Goal: Information Seeking & Learning: Learn about a topic

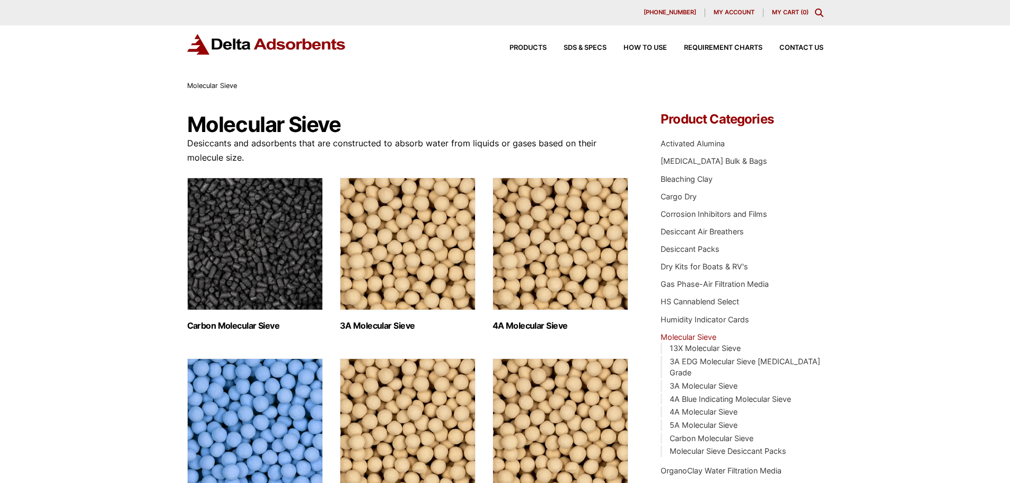
click at [821, 15] on icon "Toggle Modal Content" at bounding box center [819, 12] width 8 height 8
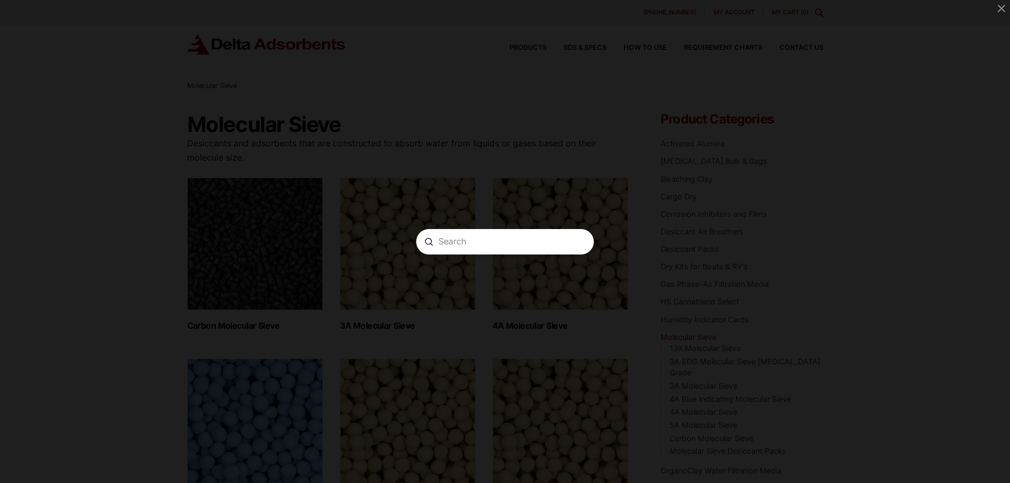
paste input "MS3A81225"
type input "MS3A81225"
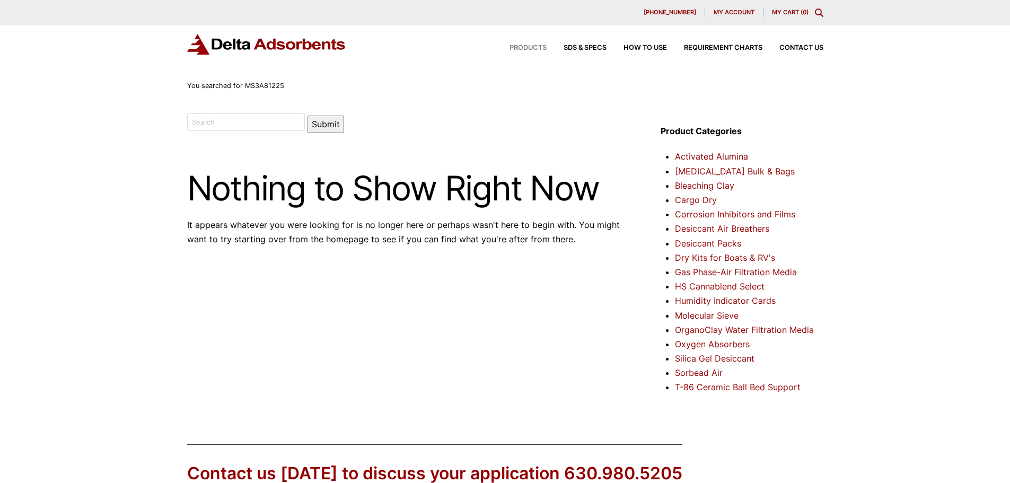
click at [529, 46] on span "Products" at bounding box center [527, 48] width 37 height 7
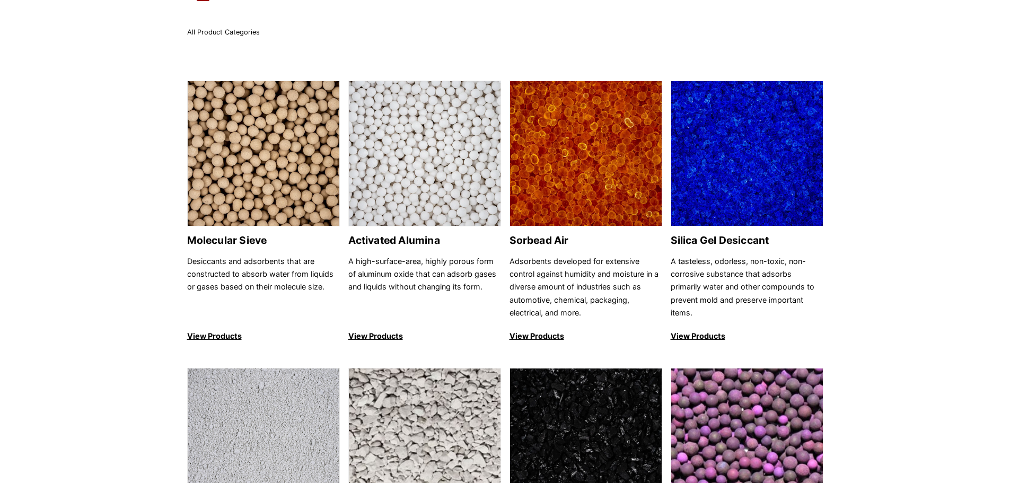
scroll to position [53, 0]
click at [243, 135] on img at bounding box center [264, 155] width 152 height 146
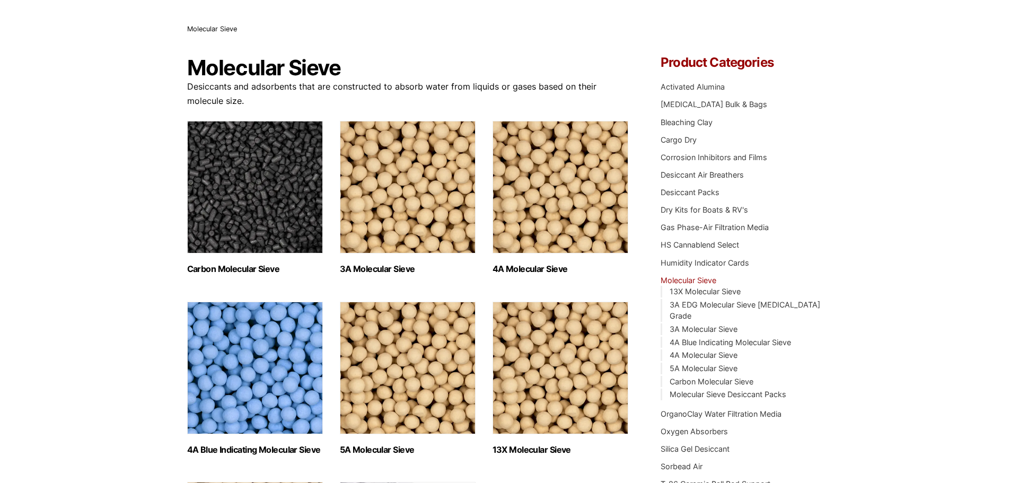
scroll to position [212, 0]
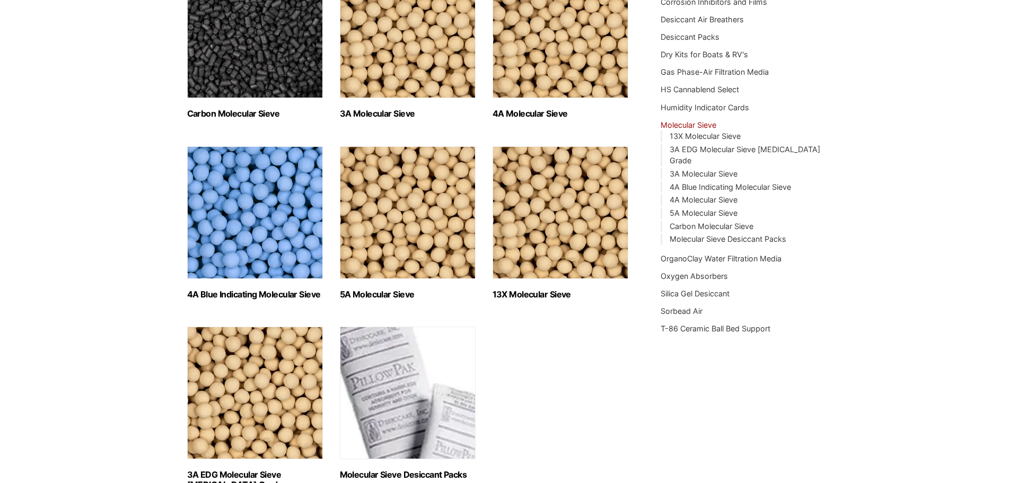
click at [444, 44] on img "Visit product category 3A Molecular Sieve" at bounding box center [408, 32] width 136 height 133
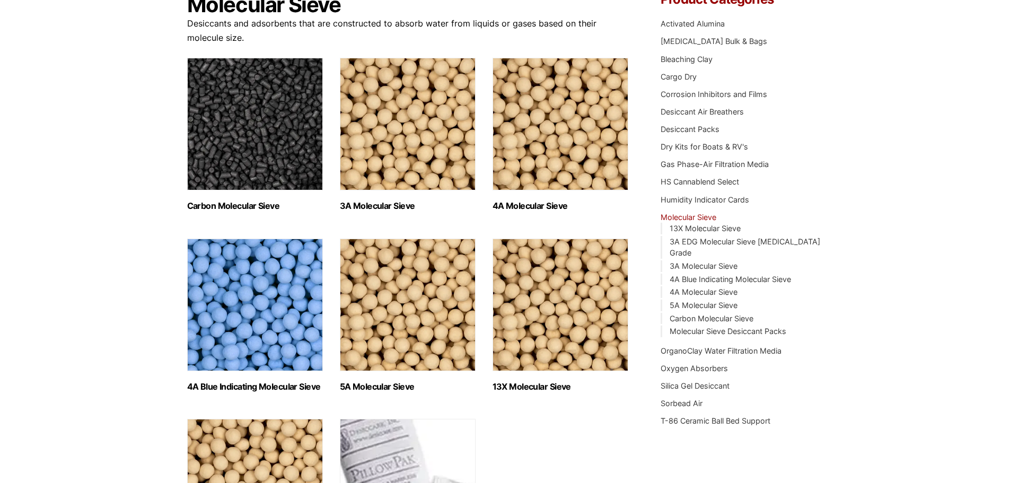
scroll to position [106, 0]
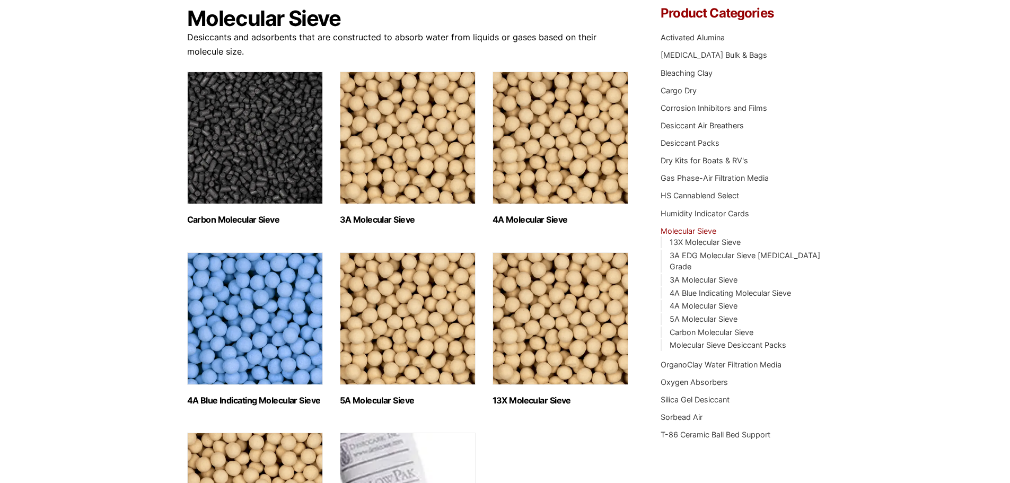
click at [540, 179] on img "Visit product category 4A Molecular Sieve" at bounding box center [560, 138] width 136 height 133
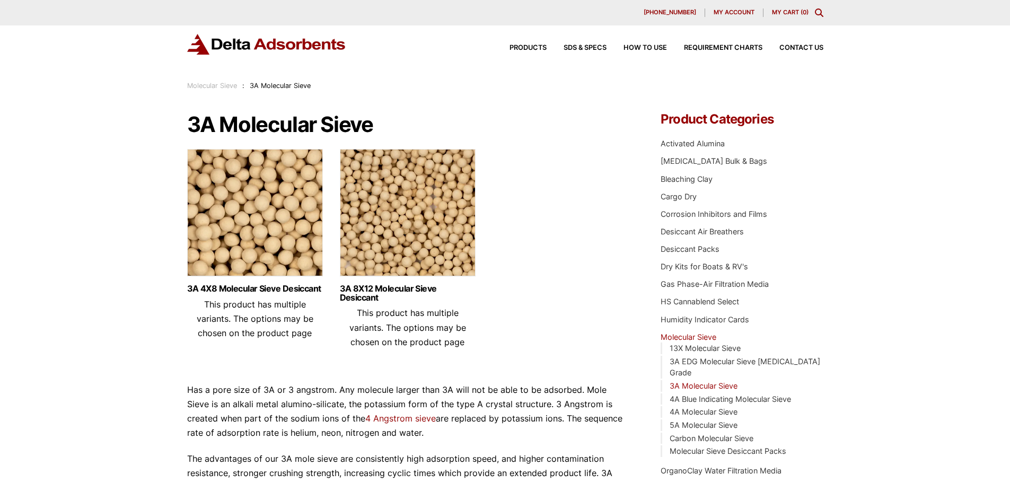
click at [395, 219] on img at bounding box center [408, 215] width 136 height 133
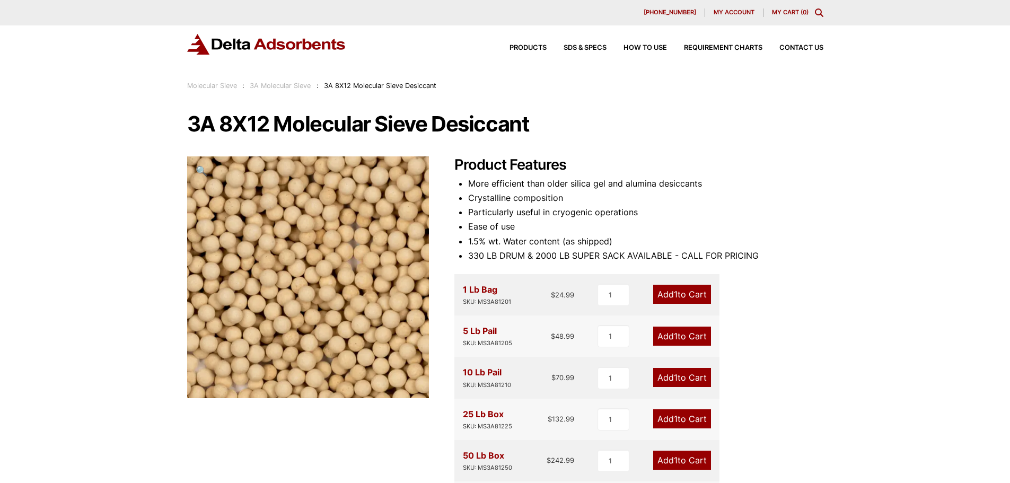
click at [201, 171] on span "🔍" at bounding box center [202, 171] width 12 height 12
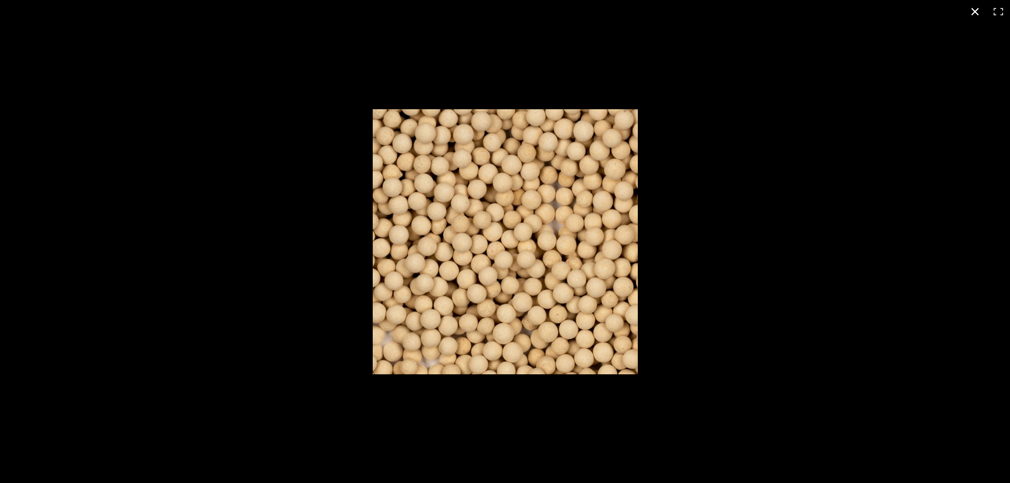
click at [280, 179] on div at bounding box center [505, 241] width 1010 height 483
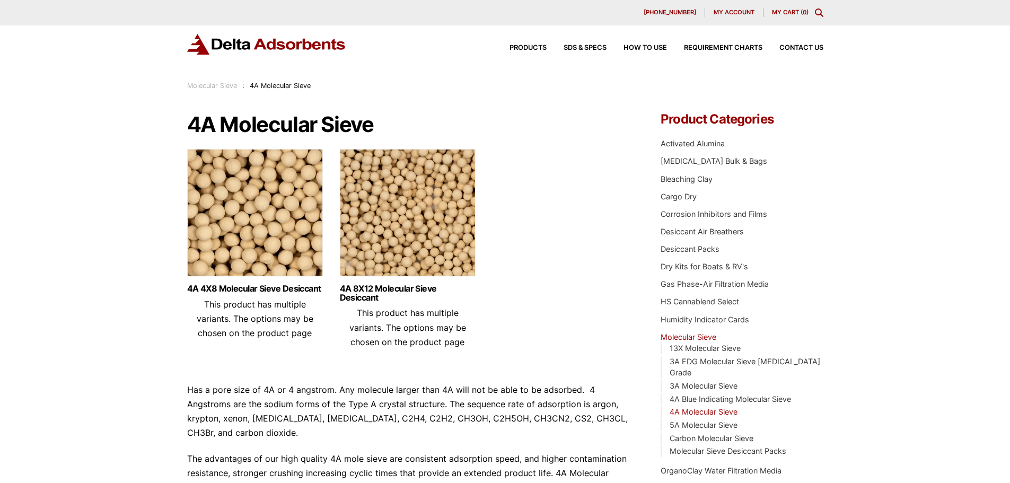
click at [389, 218] on img at bounding box center [408, 215] width 136 height 133
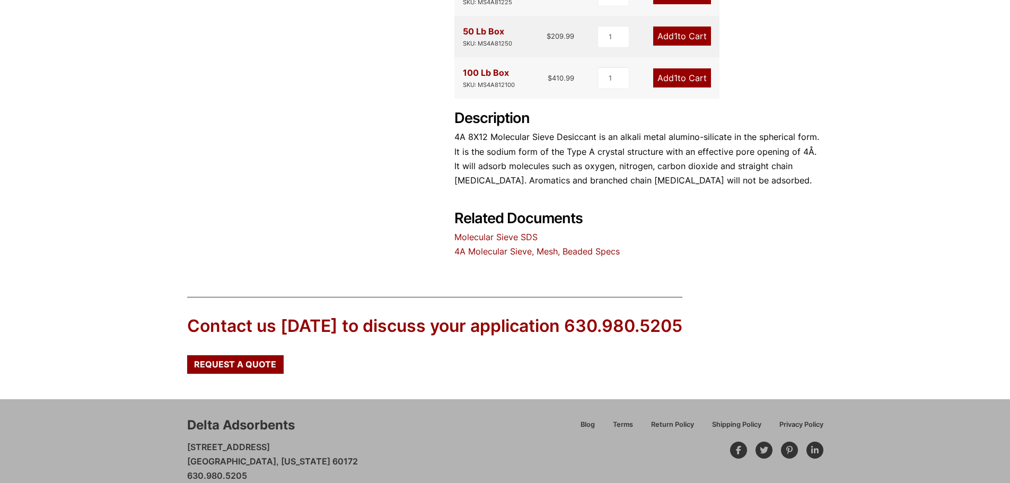
scroll to position [456, 0]
